Goal: Task Accomplishment & Management: Complete application form

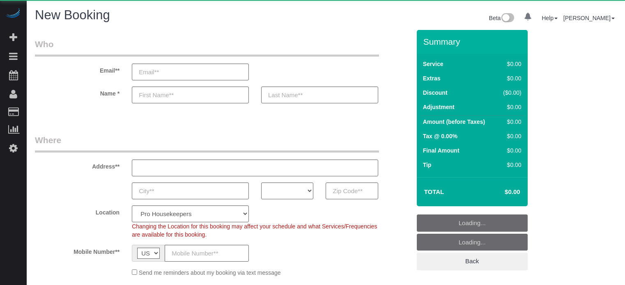
select select "number:9"
select select "object:1105"
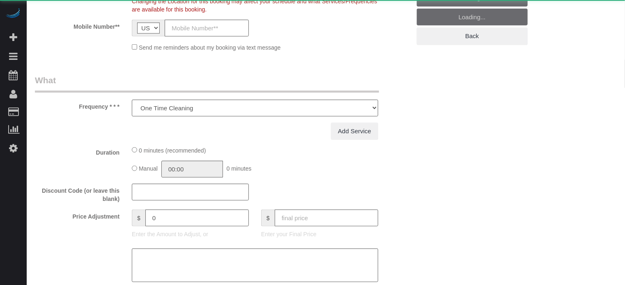
select select "4"
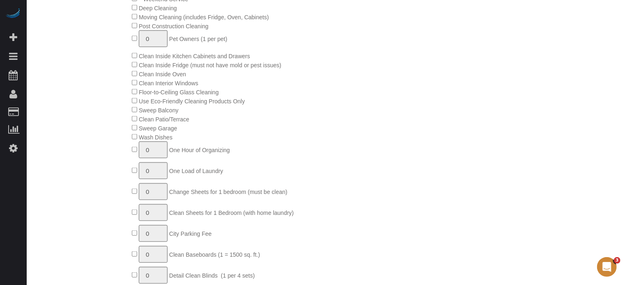
click at [133, 123] on span "Clean Patio/Terrace" at bounding box center [161, 119] width 58 height 7
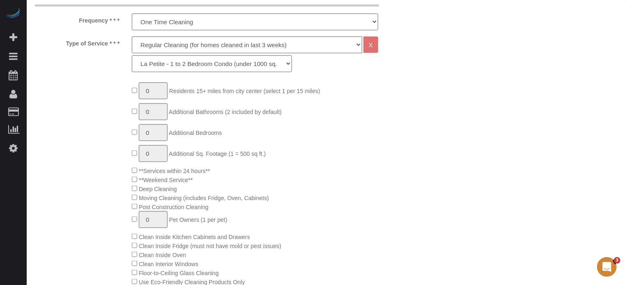
scroll to position [246, 0]
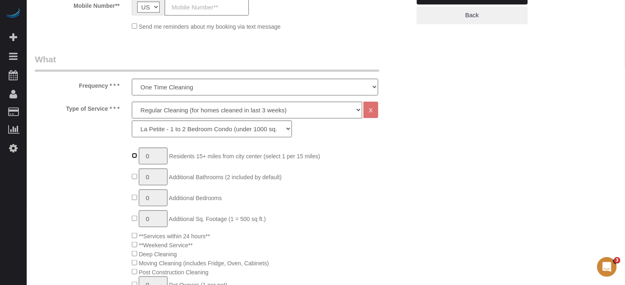
type input "1"
click at [161, 112] on select "Deep Cleaning (for homes that have not been cleaned in 3+ weeks) Spruce Regular…" at bounding box center [247, 110] width 230 height 17
select select "6"
click at [132, 102] on select "Deep Cleaning (for homes that have not been cleaned in 3+ weeks) Spruce Regular…" at bounding box center [247, 110] width 230 height 17
click at [222, 134] on select "La Petite - 1 to 2 Bedroom Condo (under 1000 sq. ft.) La Petite II - 2 Bedroom …" at bounding box center [212, 129] width 160 height 17
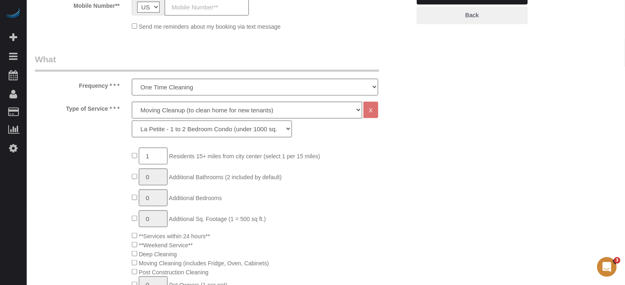
select select "162"
click at [132, 121] on select "La Petite - 1 to 2 Bedroom Condo (under 1000 sq. ft.) La Petite II - 2 Bedroom …" at bounding box center [212, 129] width 160 height 17
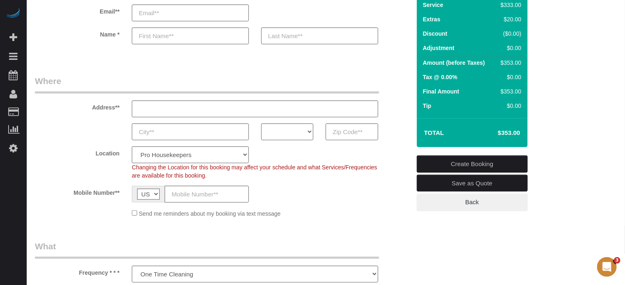
scroll to position [41, 0]
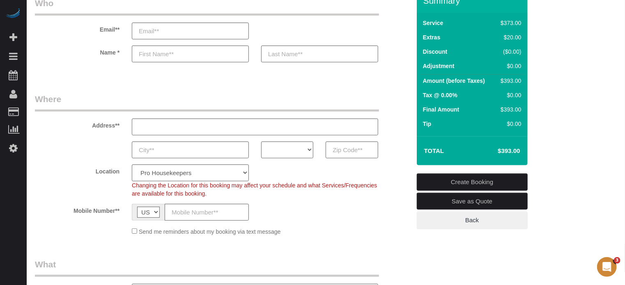
click at [41, 181] on div "Location Pro Housekeepers [GEOGRAPHIC_DATA] [GEOGRAPHIC_DATA] [GEOGRAPHIC_DATA]…" at bounding box center [223, 181] width 388 height 33
click at [158, 177] on select "Pro Housekeepers [GEOGRAPHIC_DATA] [GEOGRAPHIC_DATA] [GEOGRAPHIC_DATA] [GEOGRAP…" at bounding box center [190, 173] width 117 height 17
select select "3"
click at [132, 165] on select "Pro Housekeepers [GEOGRAPHIC_DATA] [GEOGRAPHIC_DATA] [GEOGRAPHIC_DATA] [GEOGRAP…" at bounding box center [190, 173] width 117 height 17
select select "object:1468"
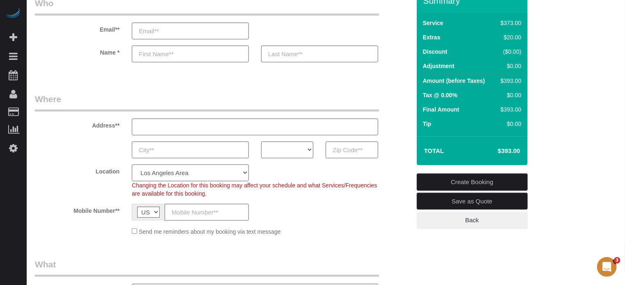
select select "265"
click at [272, 148] on select "AK AL AR AZ CA CO CT DC DE [GEOGRAPHIC_DATA] [GEOGRAPHIC_DATA] HI IA ID IL IN K…" at bounding box center [287, 150] width 52 height 17
select select "CA"
click at [261, 142] on select "AK AL AR AZ CA CO CT DC DE [GEOGRAPHIC_DATA] [GEOGRAPHIC_DATA] HI IA ID IL IN K…" at bounding box center [287, 150] width 52 height 17
click at [400, 98] on div "Address**" at bounding box center [223, 114] width 388 height 42
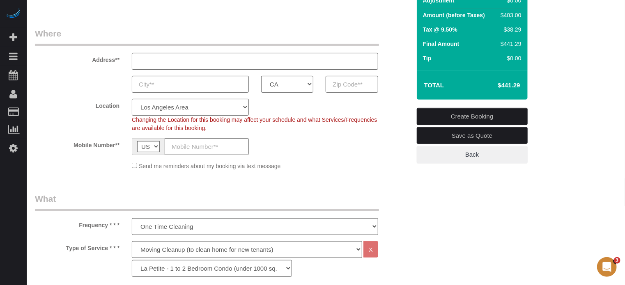
scroll to position [205, 0]
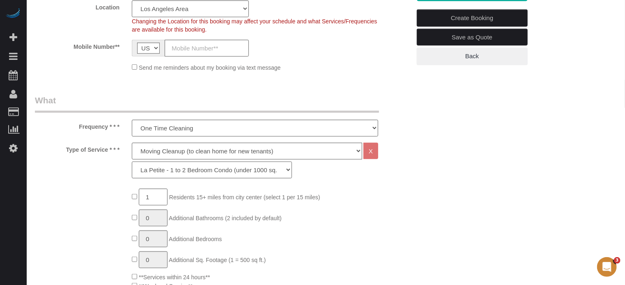
click at [213, 175] on select "La Petite - 1 to 2 Bedroom Condo (under 1000 sq. ft.) La Petite II - 2 Bedroom …" at bounding box center [212, 170] width 160 height 17
select select "267"
click at [132, 162] on select "La Petite - 1 to 2 Bedroom Condo (under 1000 sq. ft.) La Petite II - 2 Bedroom …" at bounding box center [212, 170] width 160 height 17
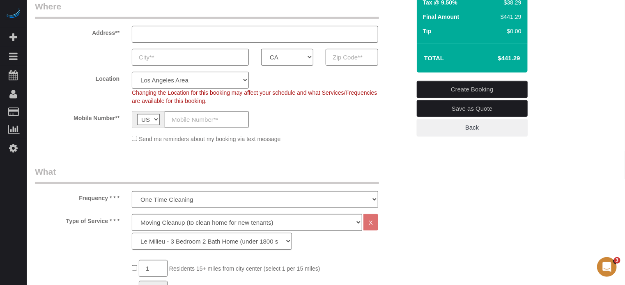
scroll to position [82, 0]
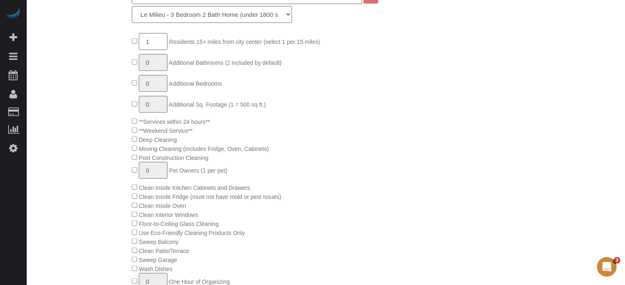
scroll to position [452, 0]
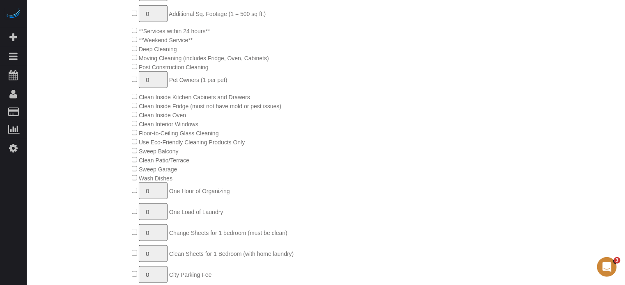
drag, startPoint x: 135, startPoint y: 128, endPoint x: 131, endPoint y: 125, distance: 4.9
click at [131, 125] on div "1 Residents 15+ miles from [GEOGRAPHIC_DATA] (select 1 per 15 miles) 0 Addition…" at bounding box center [271, 146] width 291 height 408
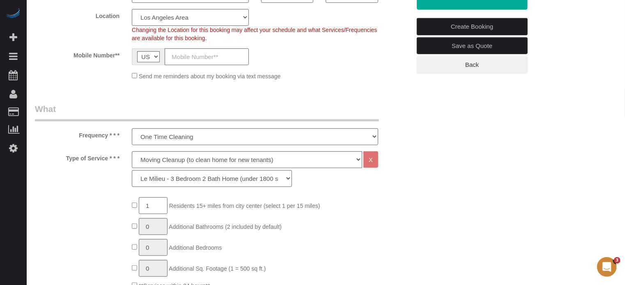
scroll to position [246, 0]
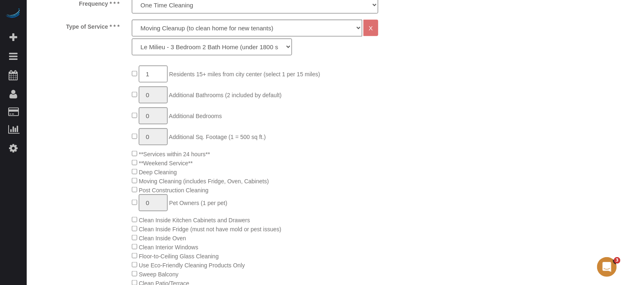
scroll to position [205, 0]
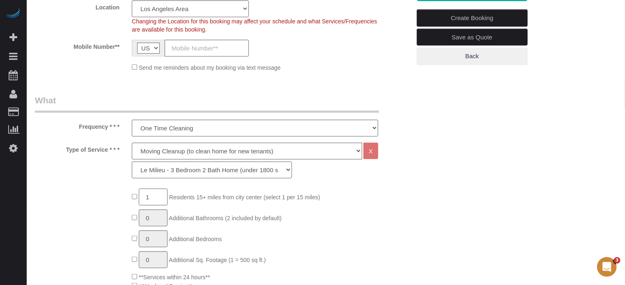
click at [158, 198] on input "1" at bounding box center [153, 197] width 29 height 17
type input "2"
drag, startPoint x: 434, startPoint y: 216, endPoint x: 429, endPoint y: 217, distance: 4.7
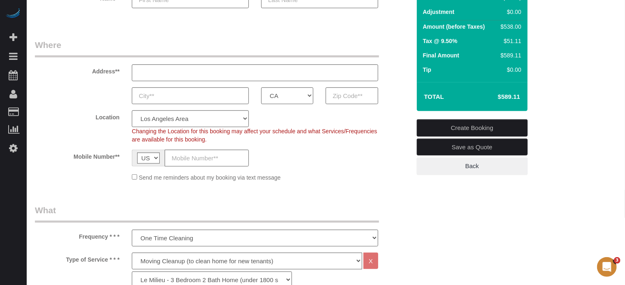
scroll to position [0, 0]
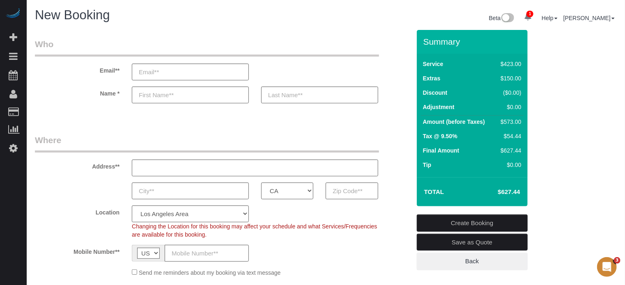
drag, startPoint x: 607, startPoint y: 167, endPoint x: 490, endPoint y: 15, distance: 191.3
